Goal: Answer question/provide support

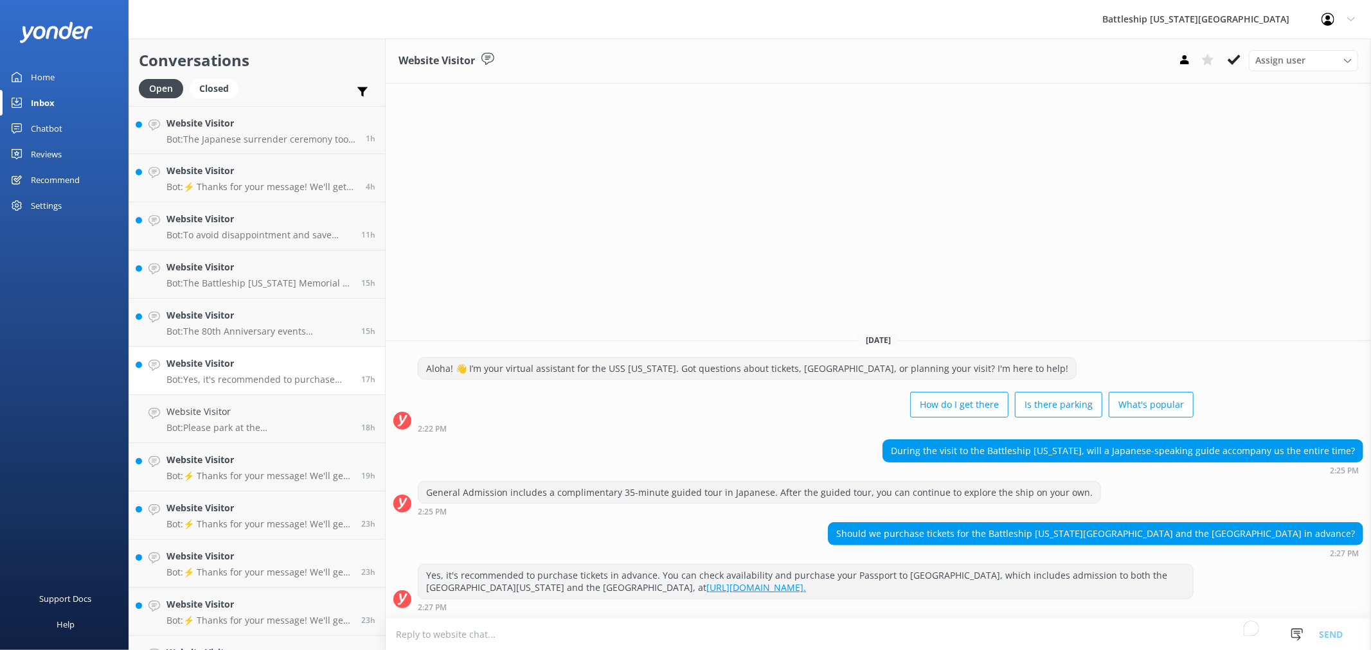
click at [242, 377] on p "Bot: Yes, it's recommended to purchase tickets in advance. You can check availa…" at bounding box center [258, 380] width 185 height 12
click at [278, 374] on p "Bot: Yes, it's recommended to purchase tickets in advance. You can check availa…" at bounding box center [258, 380] width 185 height 12
click at [254, 368] on h4 "Website Visitor" at bounding box center [258, 364] width 185 height 14
click at [259, 328] on p "Bot: The 80th Anniversary events commemorating the end of WWII will take place …" at bounding box center [258, 332] width 185 height 12
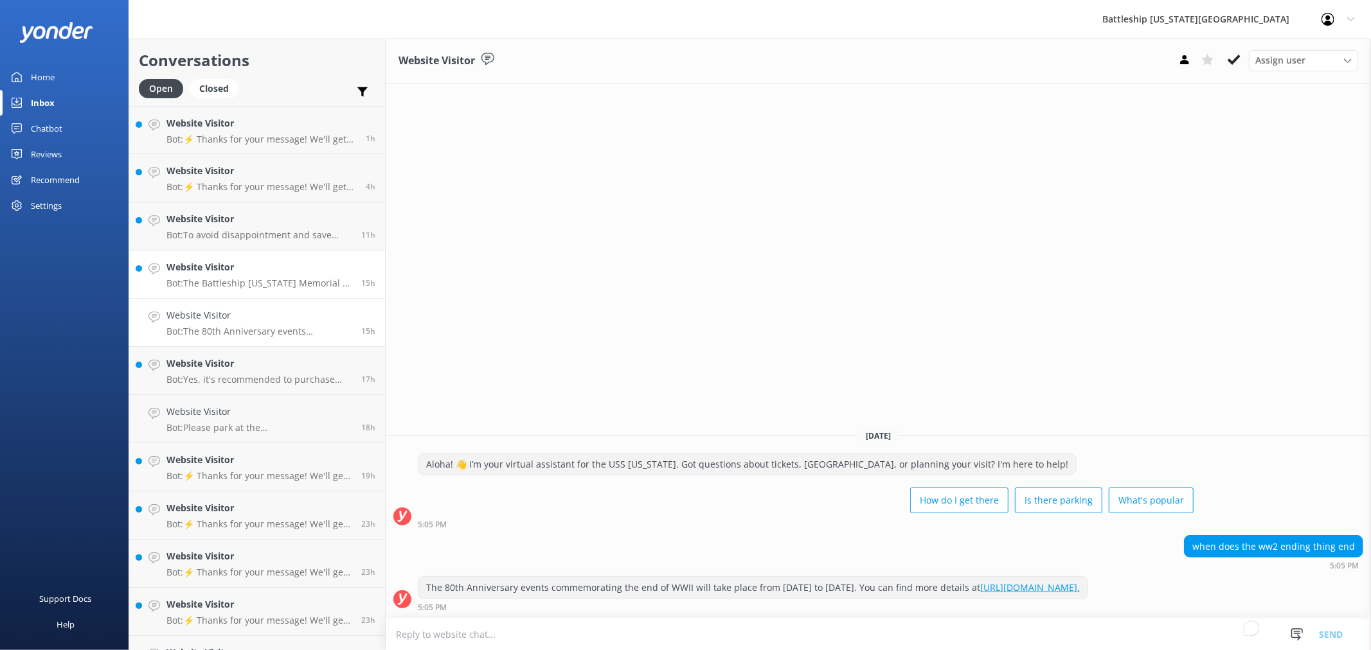
click at [254, 275] on div "Website Visitor Bot: The Battleship [US_STATE] Memorial is located on an active…" at bounding box center [258, 274] width 185 height 28
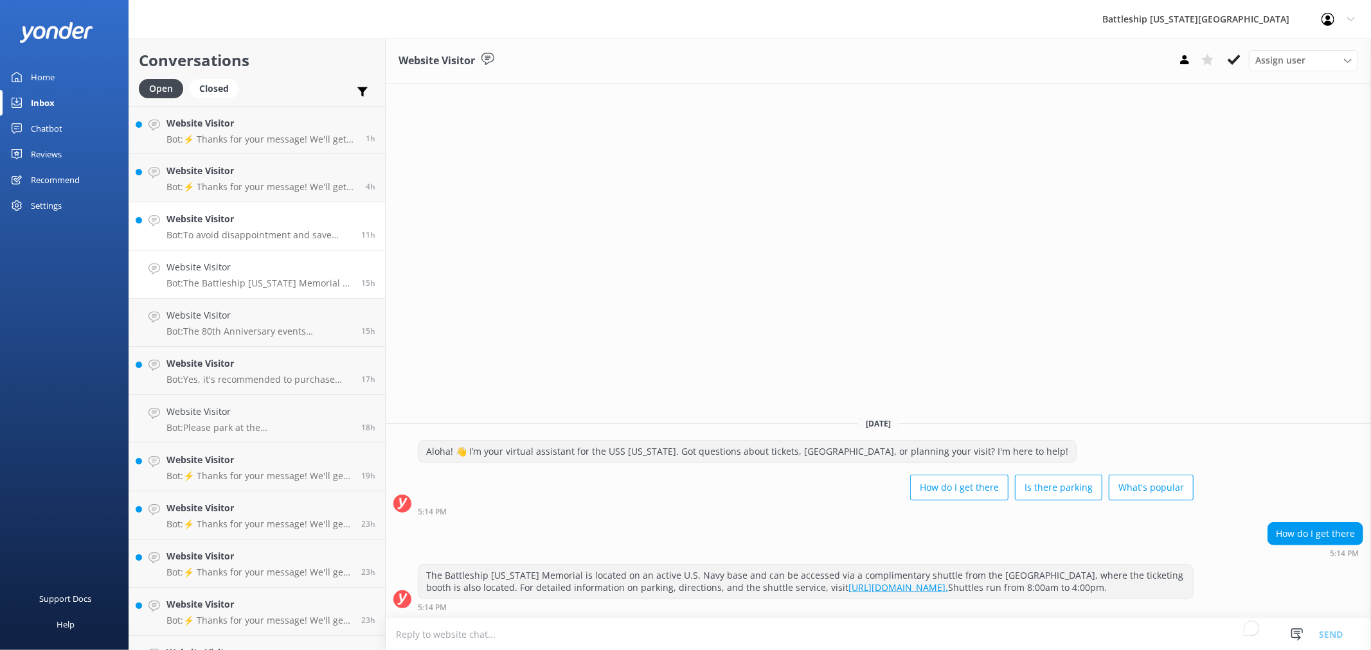
click at [260, 226] on h4 "Website Visitor" at bounding box center [258, 219] width 185 height 14
click at [262, 181] on div "Website Visitor Bot: ⚡ Thanks for your message! We'll get back to you as soon a…" at bounding box center [261, 178] width 190 height 28
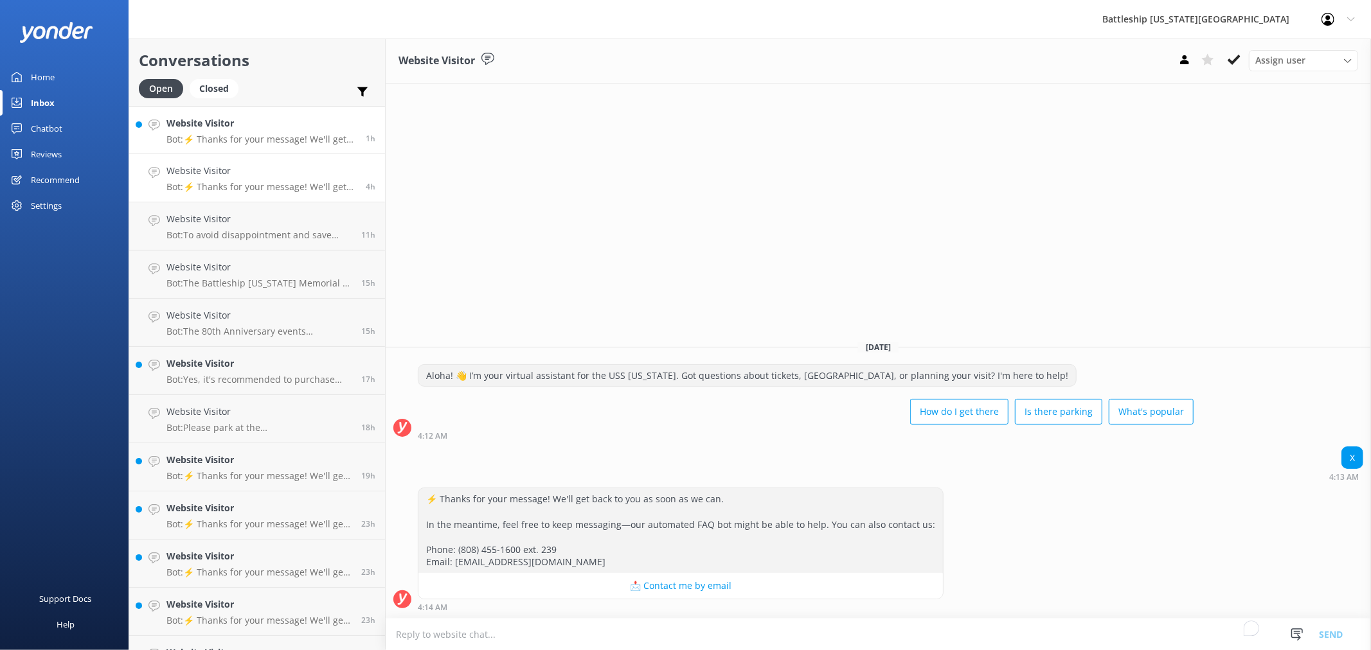
click at [242, 134] on p "Bot: ⚡ Thanks for your message! We'll get back to you as soon as we can. In the…" at bounding box center [261, 140] width 190 height 12
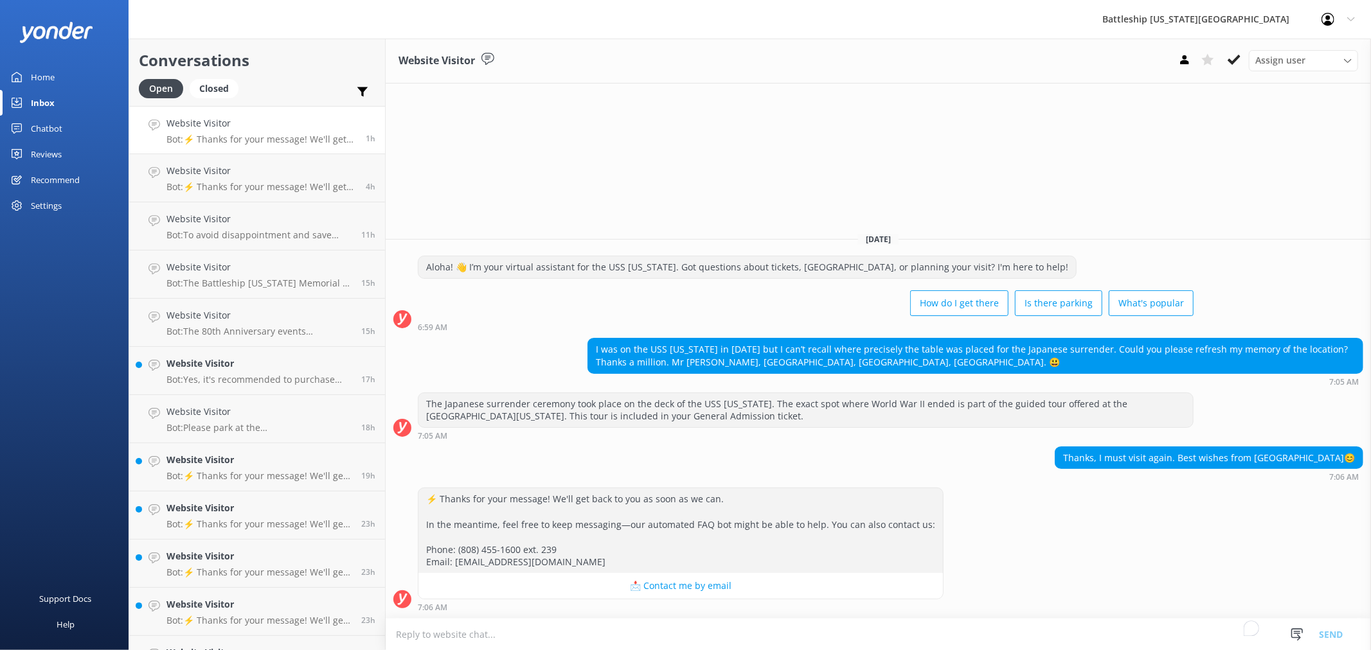
click at [258, 129] on h4 "Website Visitor" at bounding box center [261, 123] width 190 height 14
